Goal: Task Accomplishment & Management: Manage account settings

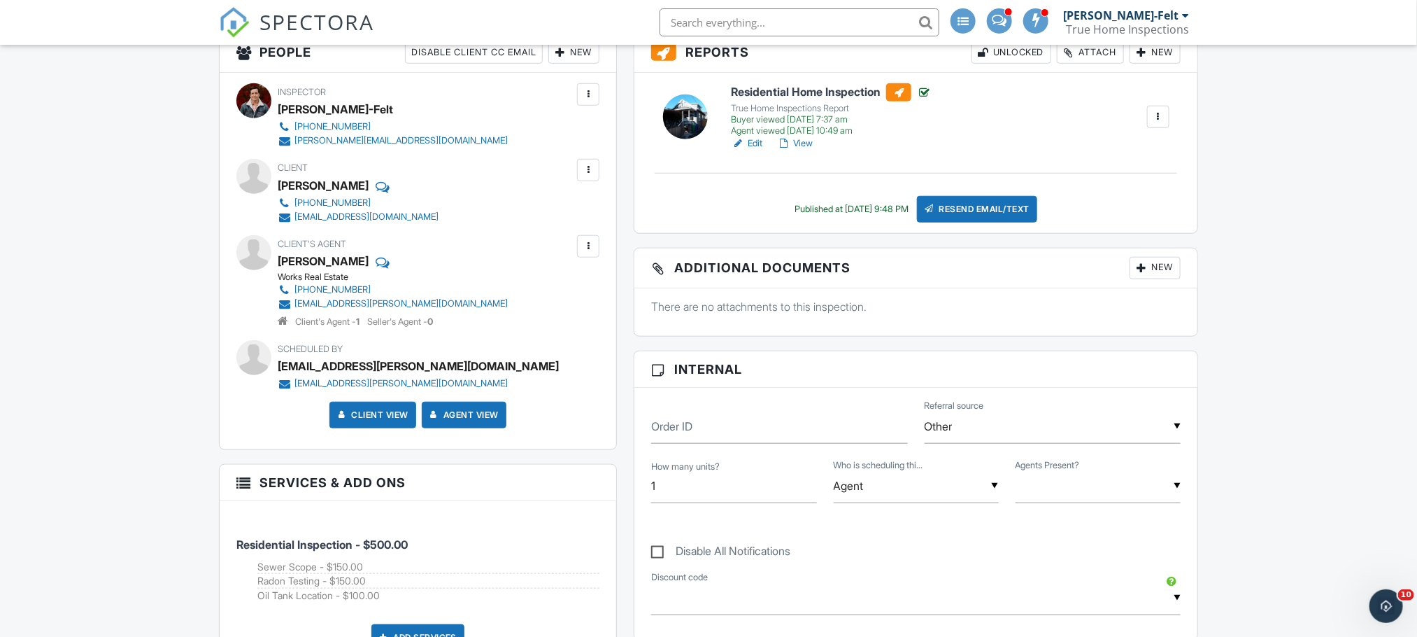
click at [760, 145] on link "Edit" at bounding box center [746, 143] width 31 height 14
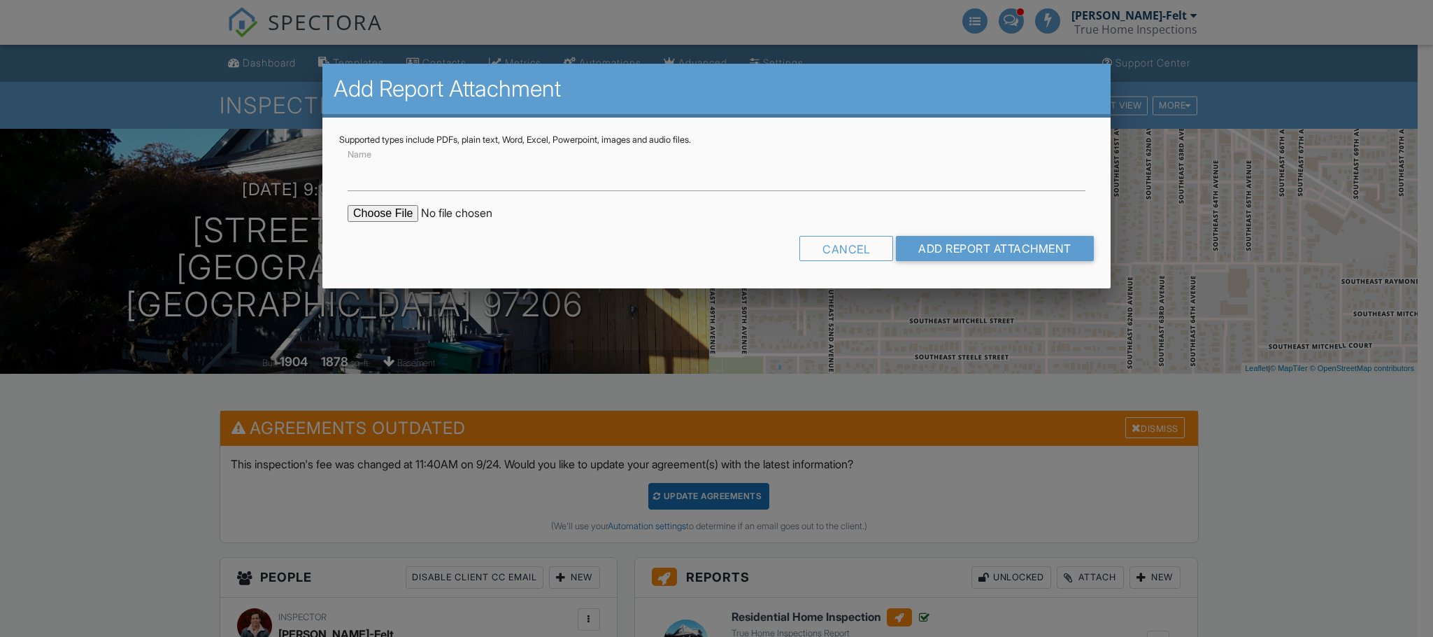
click at [468, 177] on input "Name" at bounding box center [717, 174] width 738 height 34
type input "Radon Report"
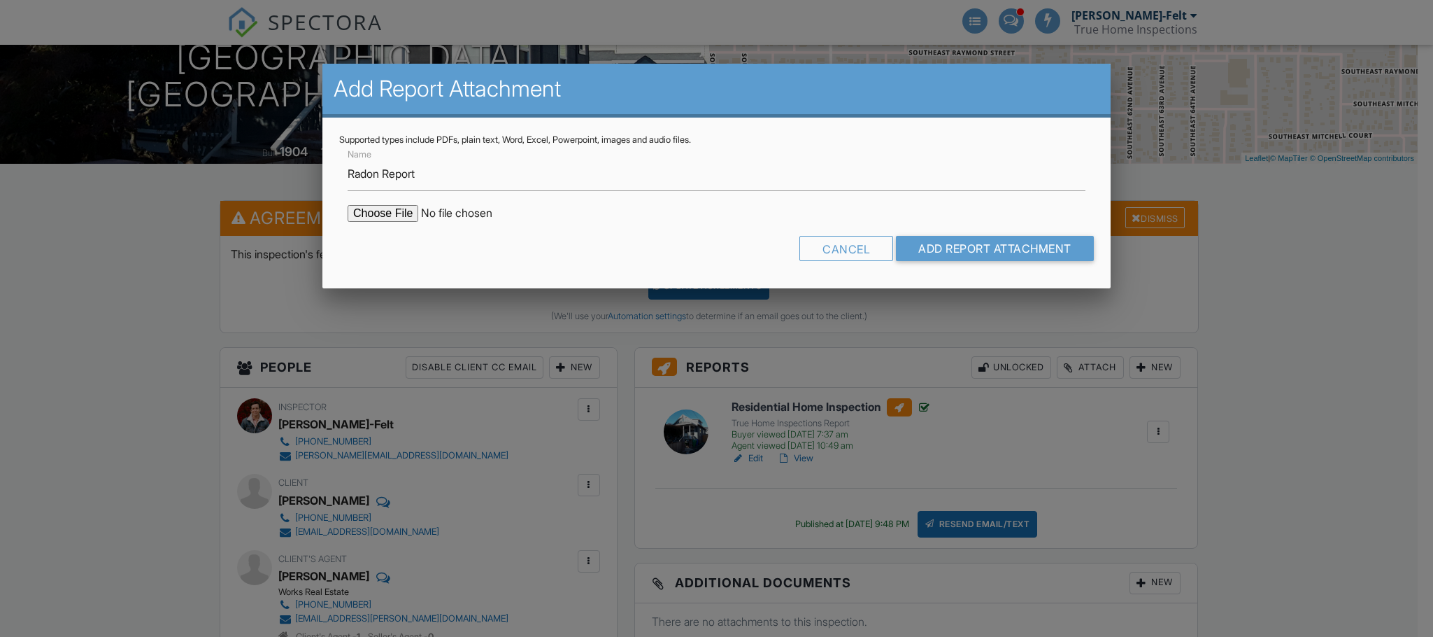
scroll to position [210, 0]
click at [392, 212] on input "file" at bounding box center [467, 213] width 238 height 17
type input "C:\fakepath\4925-Southeast-60th-Avenue_RadonReport_11e241d3-ed5d-48b5-b756-4272…"
click at [951, 250] on input "Add Report Attachment" at bounding box center [995, 248] width 198 height 25
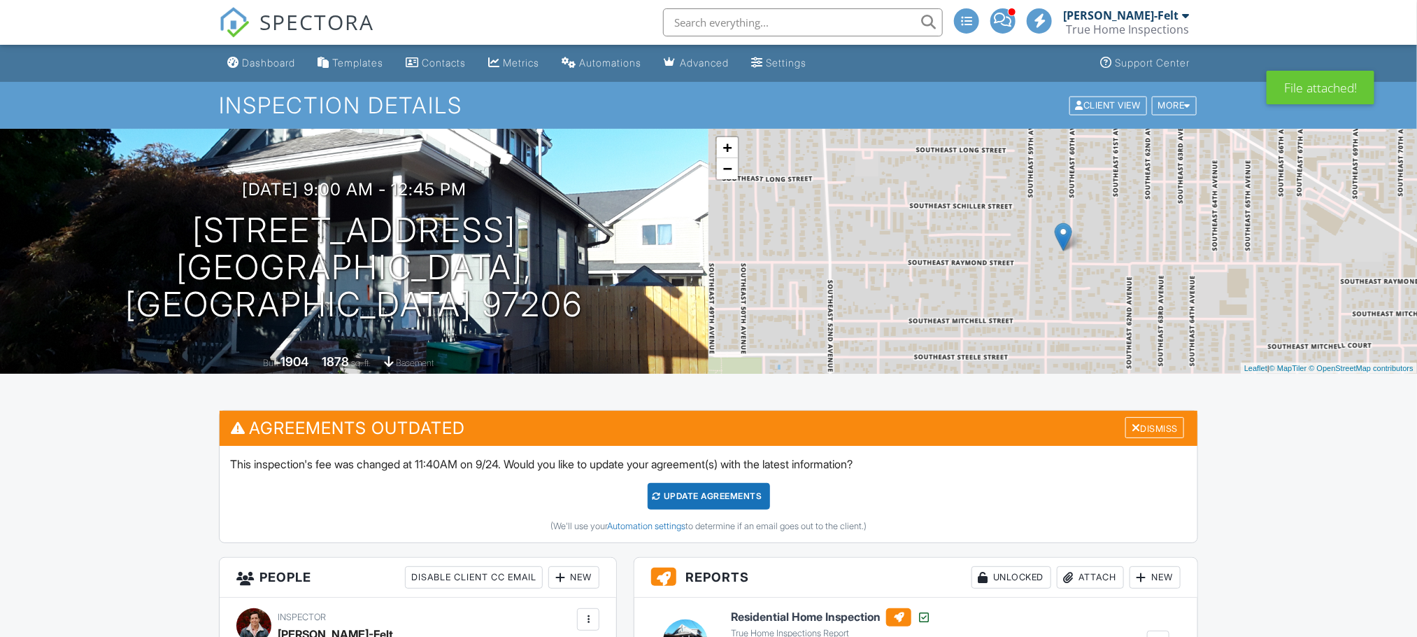
click at [1109, 23] on div "True Home Inspections" at bounding box center [1127, 29] width 123 height 14
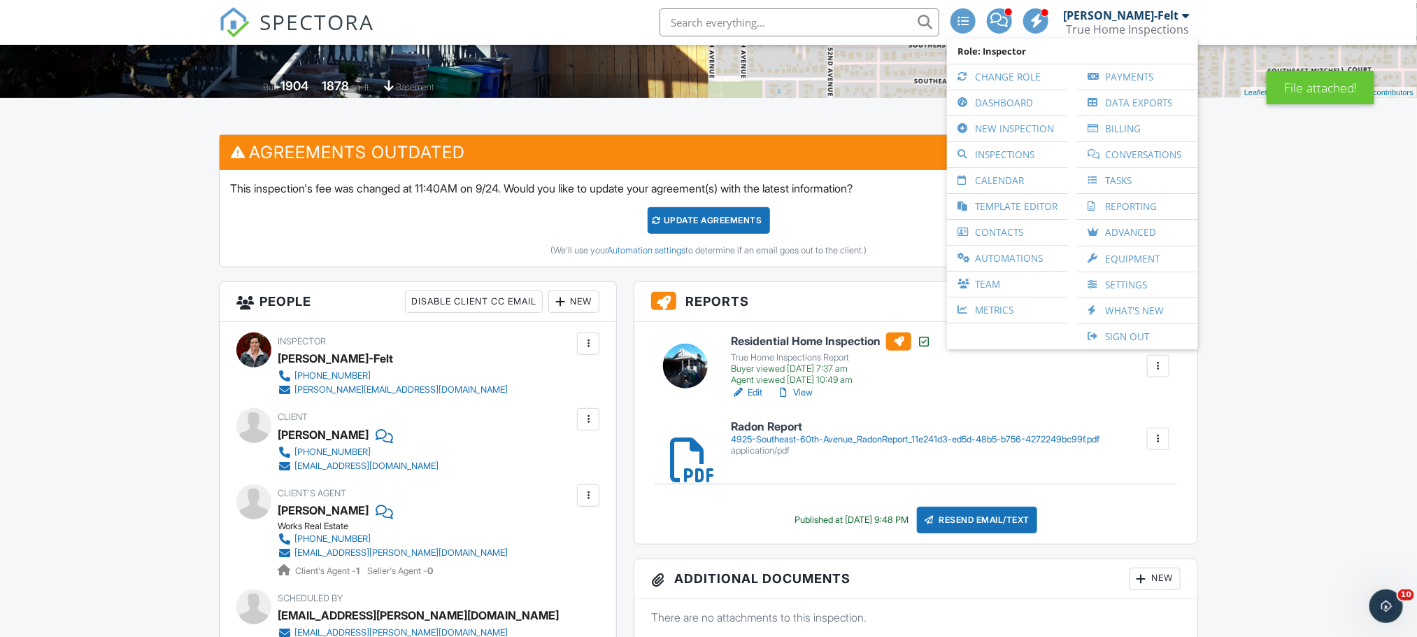
scroll to position [315, 0]
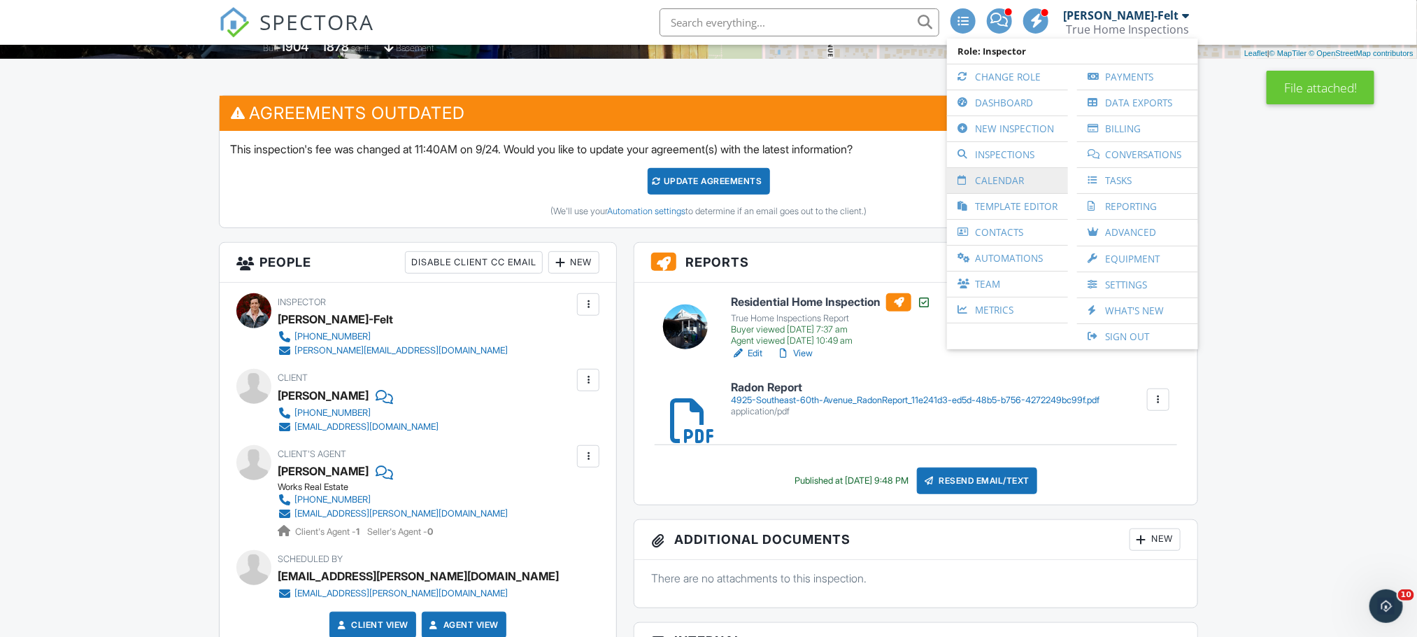
click at [1002, 177] on link "Calendar" at bounding box center [1007, 180] width 107 height 25
